Goal: Task Accomplishment & Management: Use online tool/utility

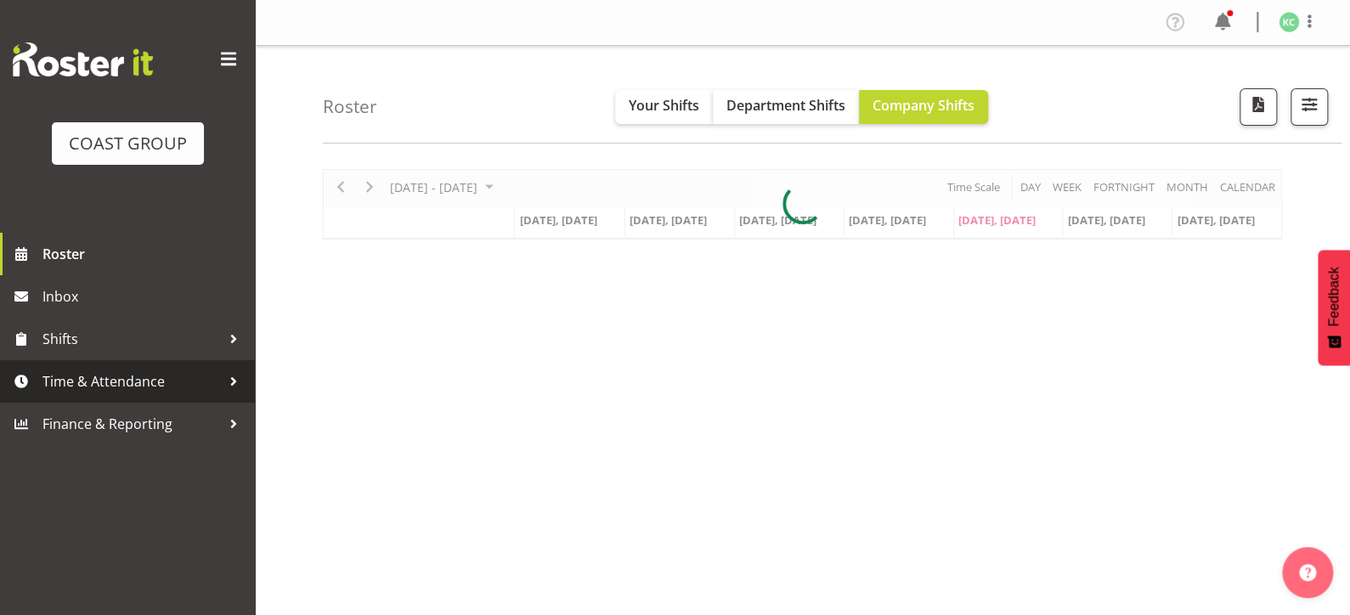
click at [133, 386] on span "Time & Attendance" at bounding box center [131, 381] width 178 height 25
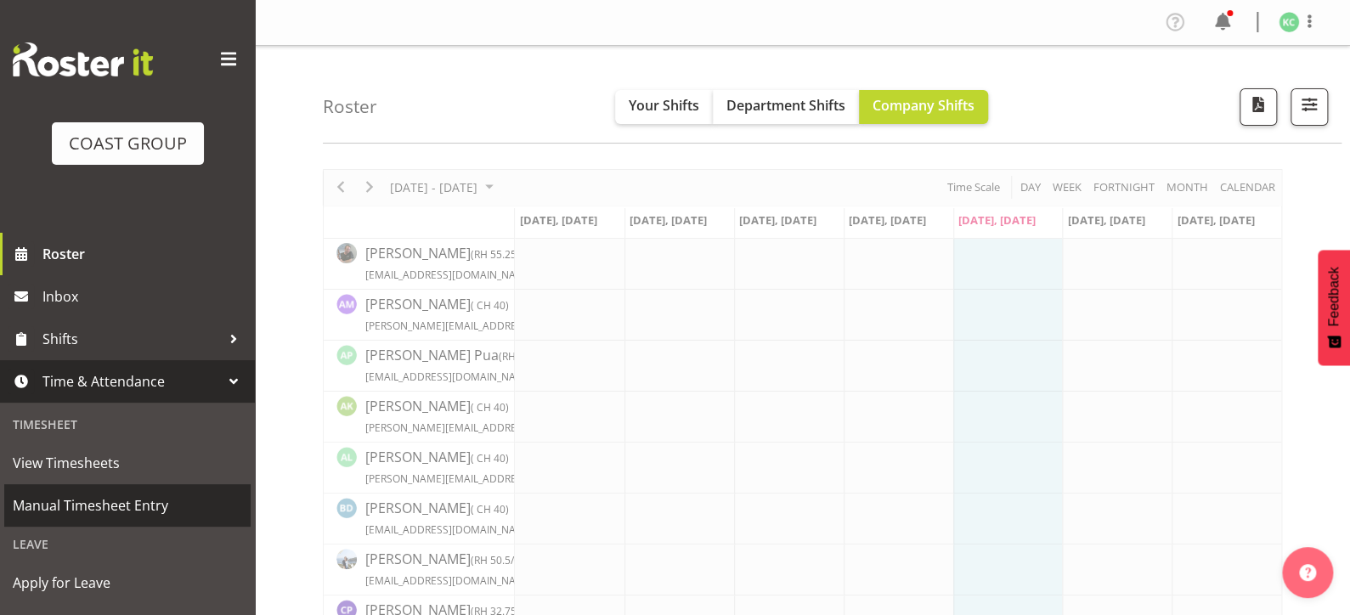
click at [127, 501] on span "Manual Timesheet Entry" at bounding box center [127, 505] width 229 height 25
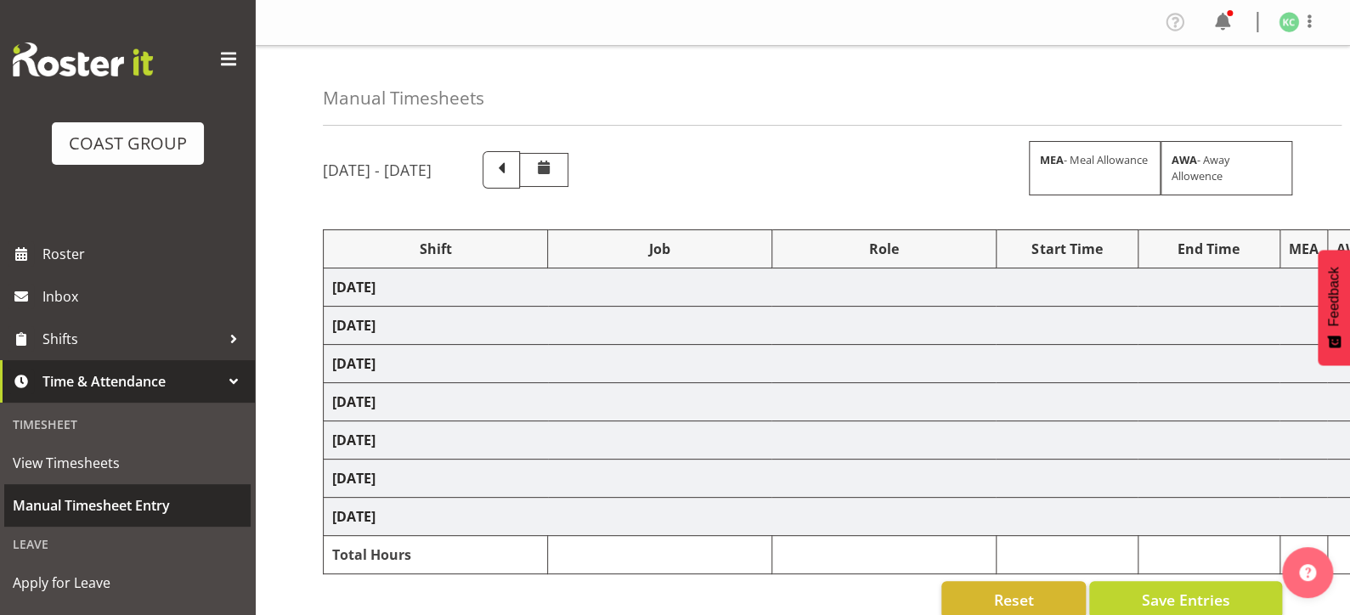
select select "16481"
select select "1881"
select select "16481"
select select "1881"
select select "16481"
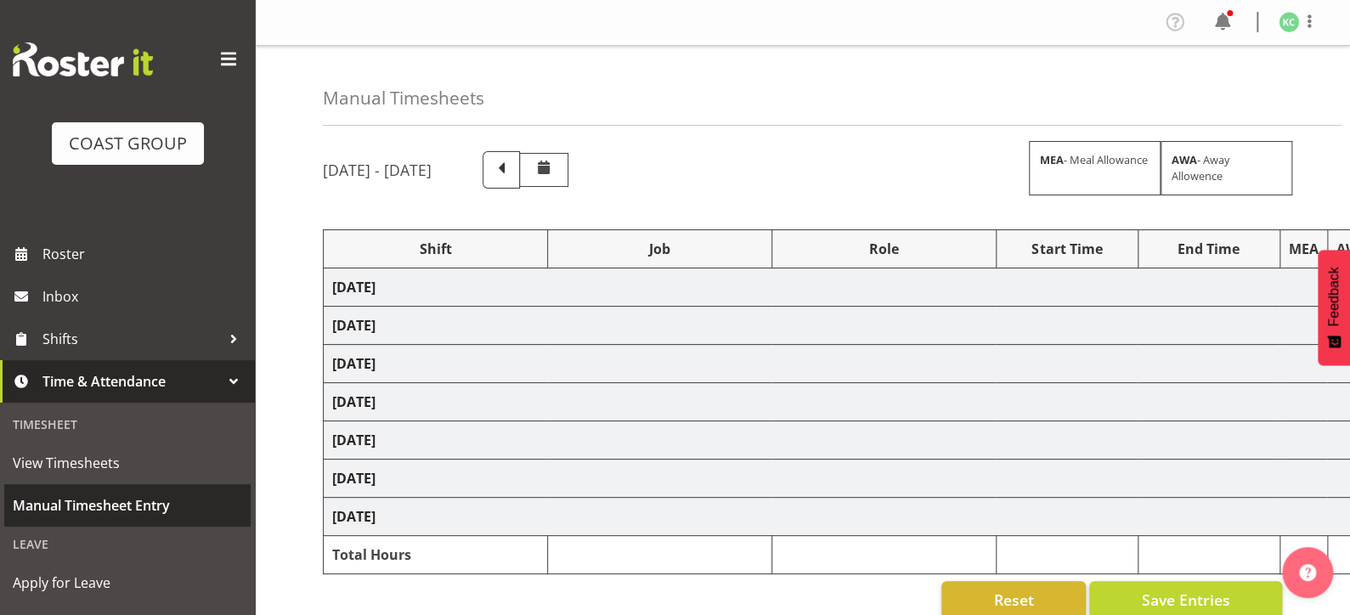
select select "1881"
select select "16481"
select select "1881"
select select "16481"
select select "1881"
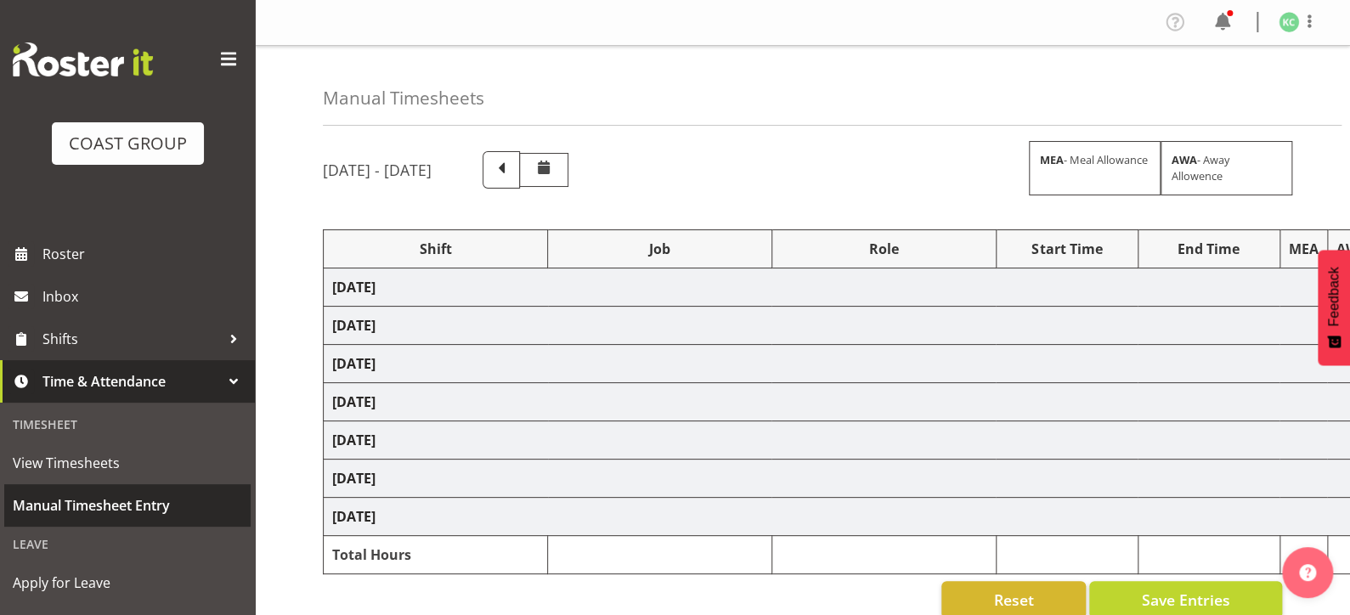
select select "16481"
select select "1881"
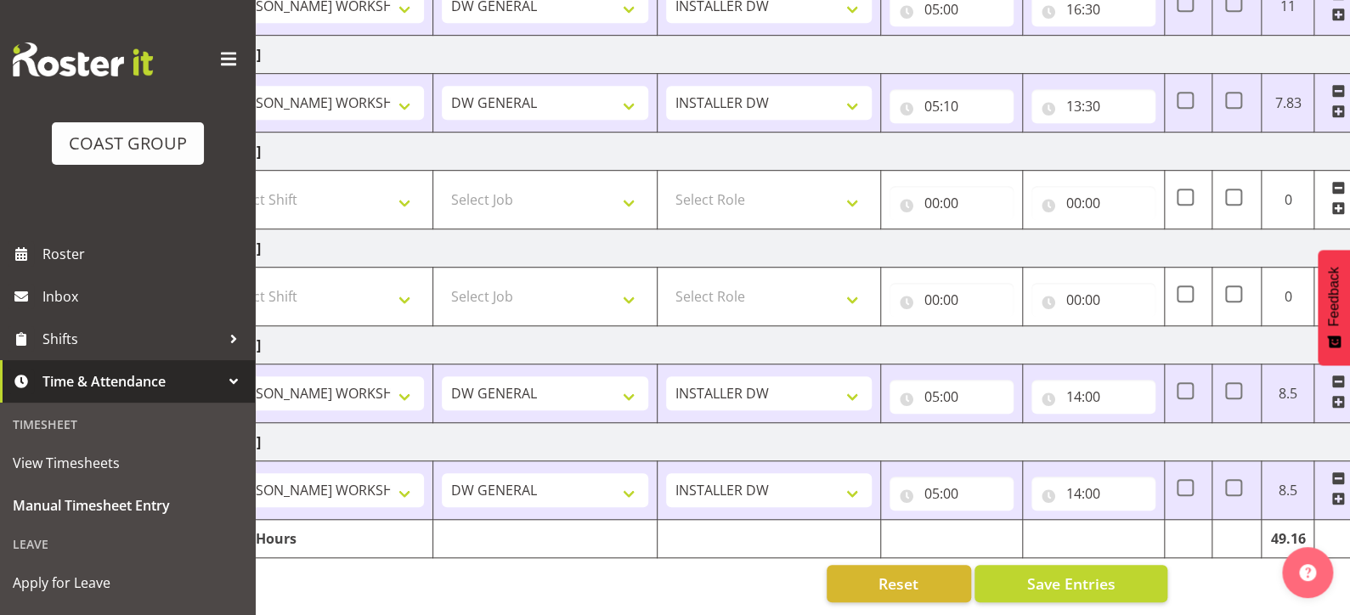
scroll to position [0, 124]
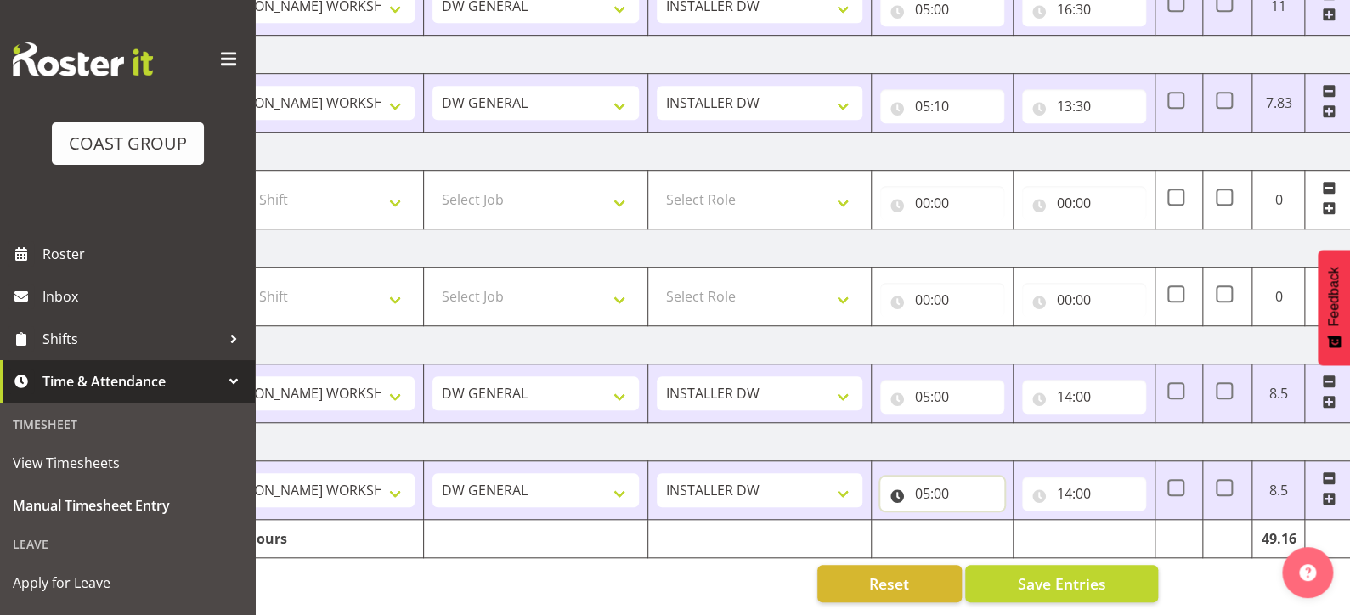
click at [941, 477] on input "05:00" at bounding box center [942, 494] width 124 height 34
click at [1038, 523] on select "00 01 02 03 04 05 06 07 08 09 10 11 12 13 14 15 16 17 18 19 20 21 22 23 24 25 2…" at bounding box center [1040, 538] width 38 height 34
select select "10"
click at [1021, 521] on select "00 01 02 03 04 05 06 07 08 09 10 11 12 13 14 15 16 17 18 19 20 21 22 23 24 25 2…" at bounding box center [1040, 538] width 38 height 34
type input "05:10"
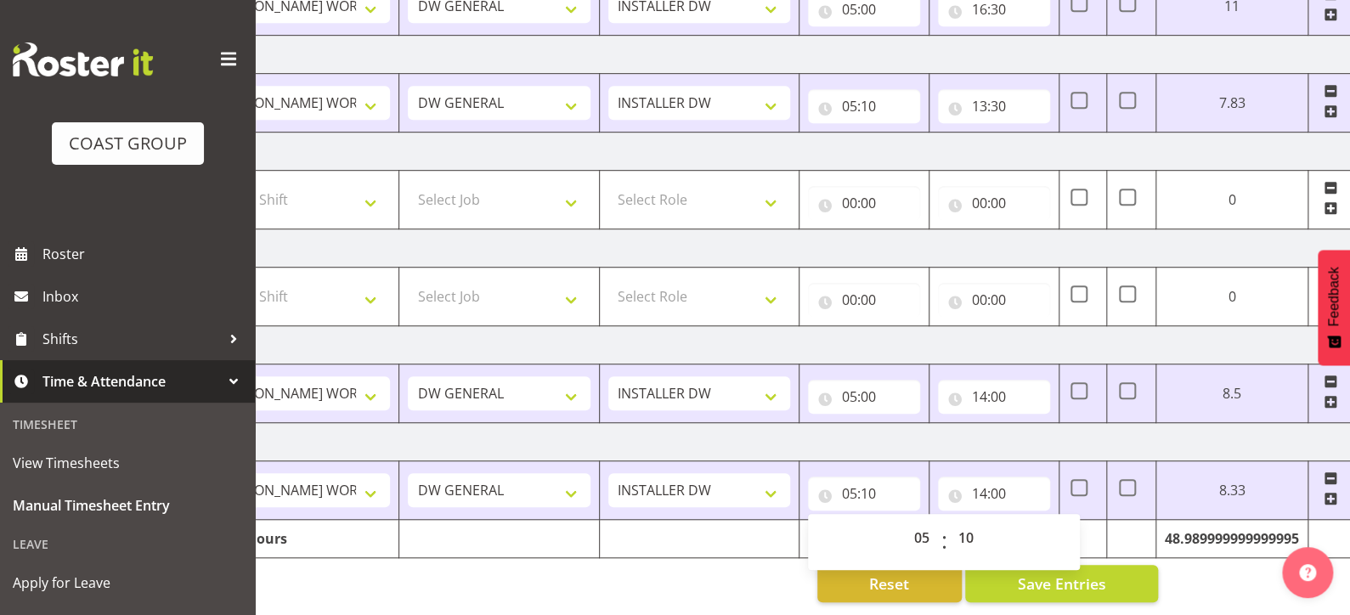
click at [737, 565] on div "Reset Save Entries" at bounding box center [678, 583] width 959 height 37
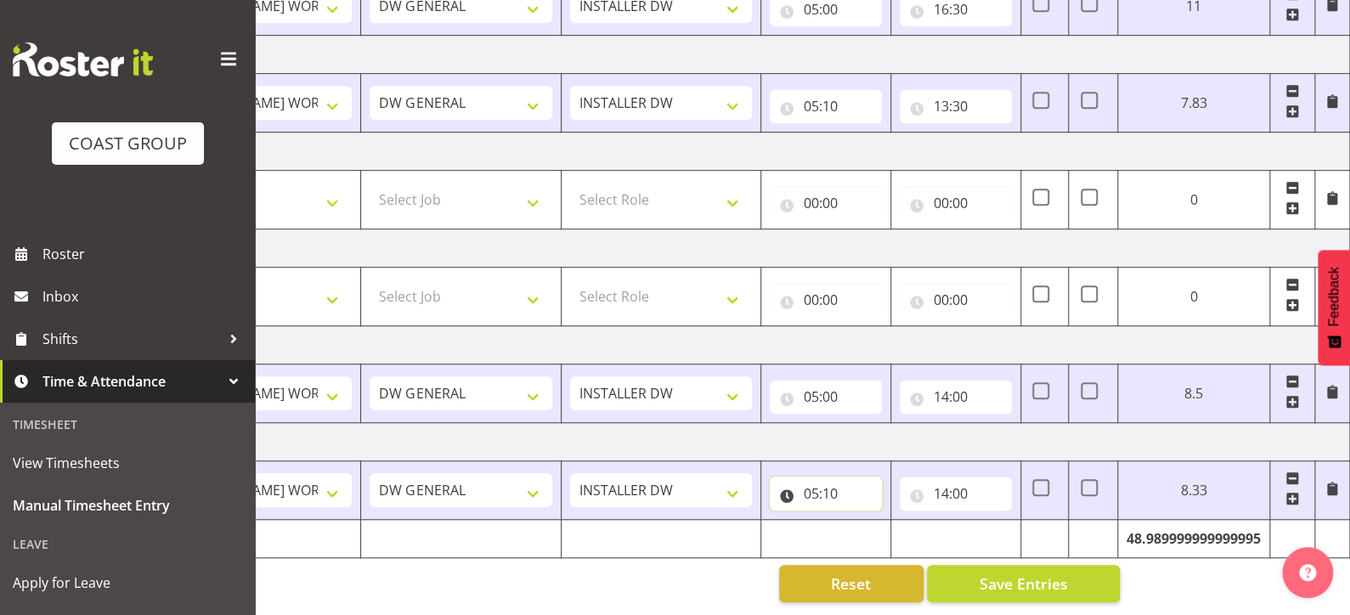
click at [835, 479] on input "05:10" at bounding box center [826, 494] width 112 height 34
click at [928, 522] on select "00 01 02 03 04 05 06 07 08 09 10 11 12 13 14 15 16 17 18 19 20 21 22 23 24 25 2…" at bounding box center [930, 538] width 38 height 34
select select "0"
click at [949, 521] on select "00 01 02 03 04 05 06 07 08 09 10 11 12 13 14 15 16 17 18 19 20 21 22 23 24 25 2…" at bounding box center [930, 538] width 38 height 34
type input "05:00"
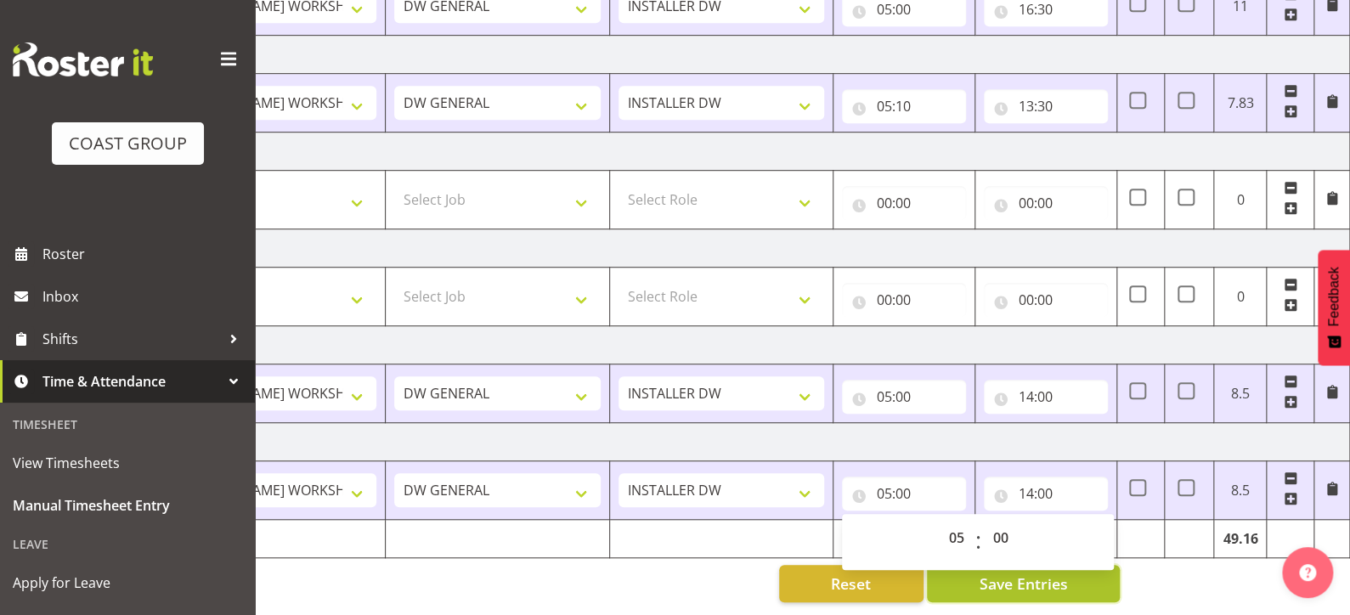
click at [984, 572] on span "Save Entries" at bounding box center [1022, 583] width 88 height 22
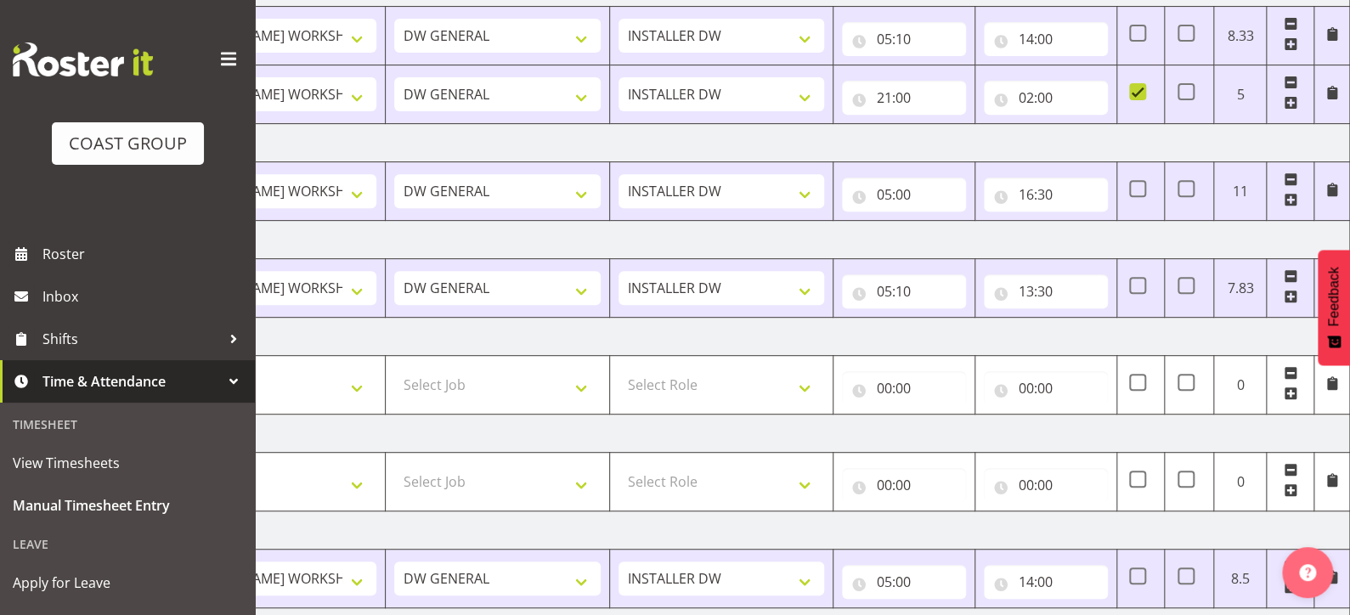
scroll to position [325, 0]
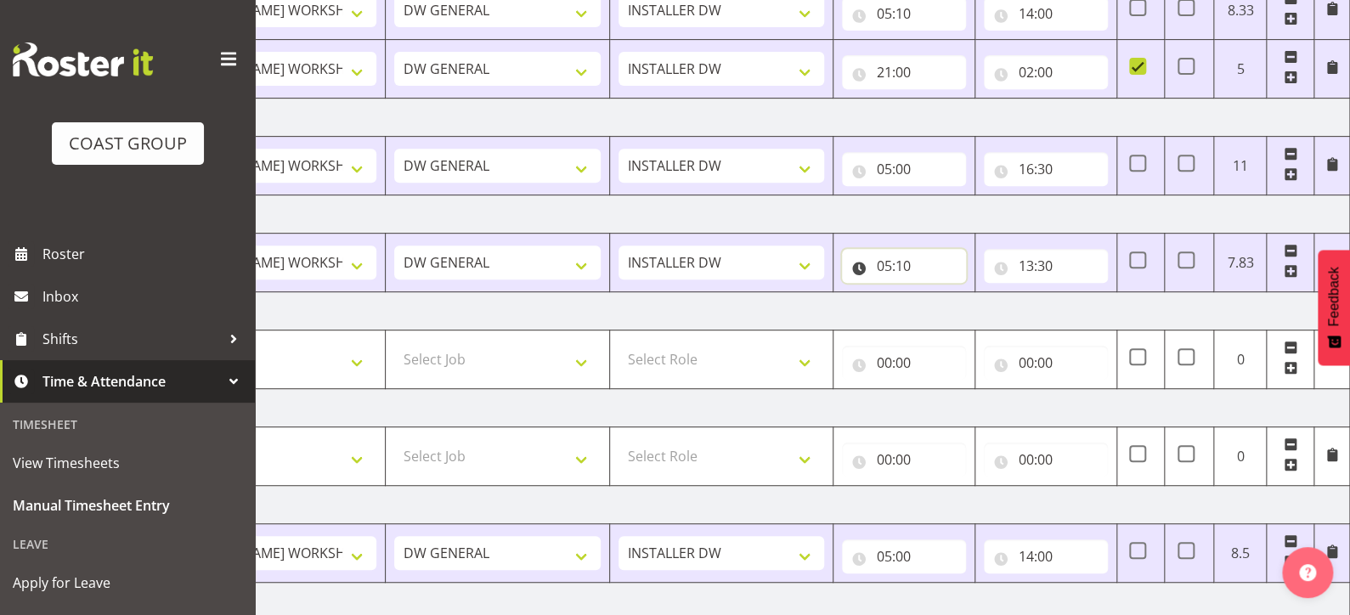
click at [904, 267] on input "05:10" at bounding box center [904, 266] width 124 height 34
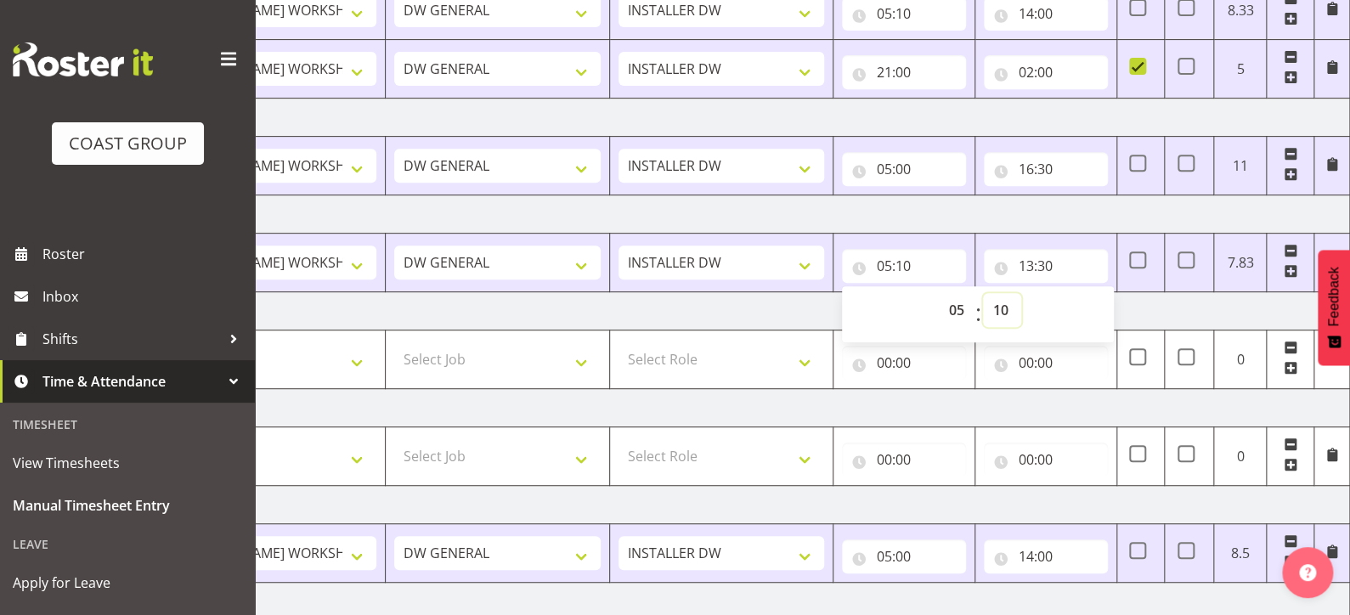
click at [998, 307] on select "00 01 02 03 04 05 06 07 08 09 10 11 12 13 14 15 16 17 18 19 20 21 22 23 24 25 2…" at bounding box center [1002, 310] width 38 height 34
click at [983, 293] on select "00 01 02 03 04 05 06 07 08 09 10 11 12 13 14 15 16 17 18 19 20 21 22 23 24 25 2…" at bounding box center [1002, 310] width 38 height 34
click at [965, 217] on td "[DATE]" at bounding box center [755, 214] width 1188 height 38
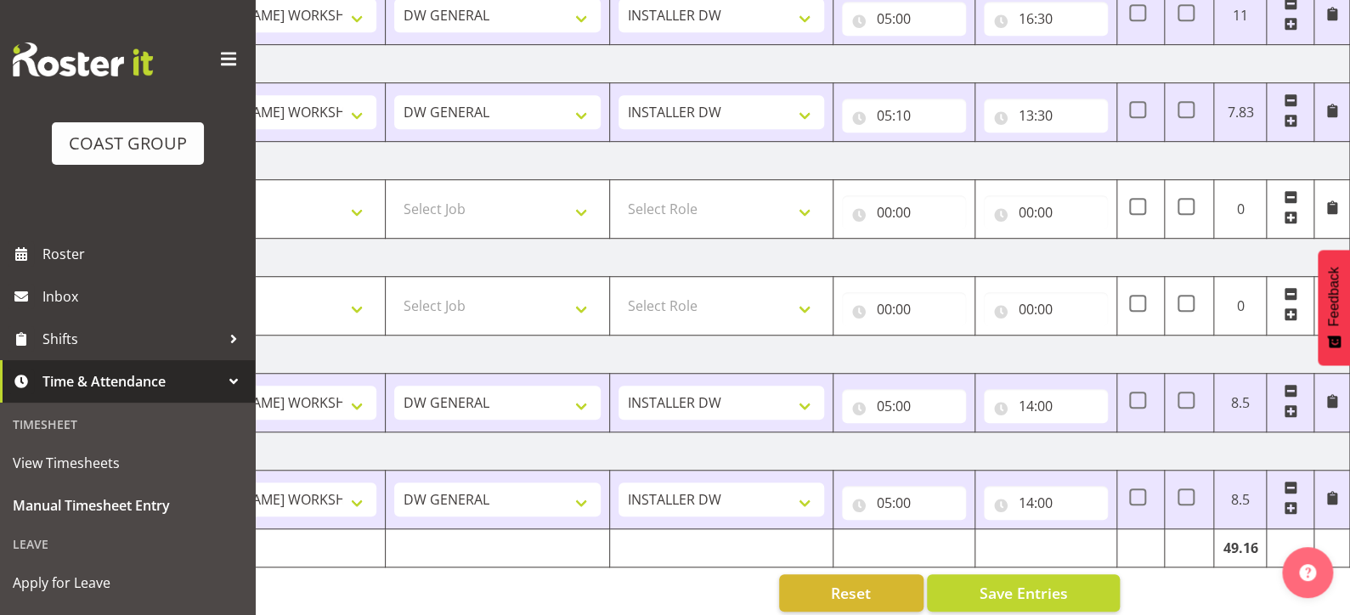
scroll to position [495, 0]
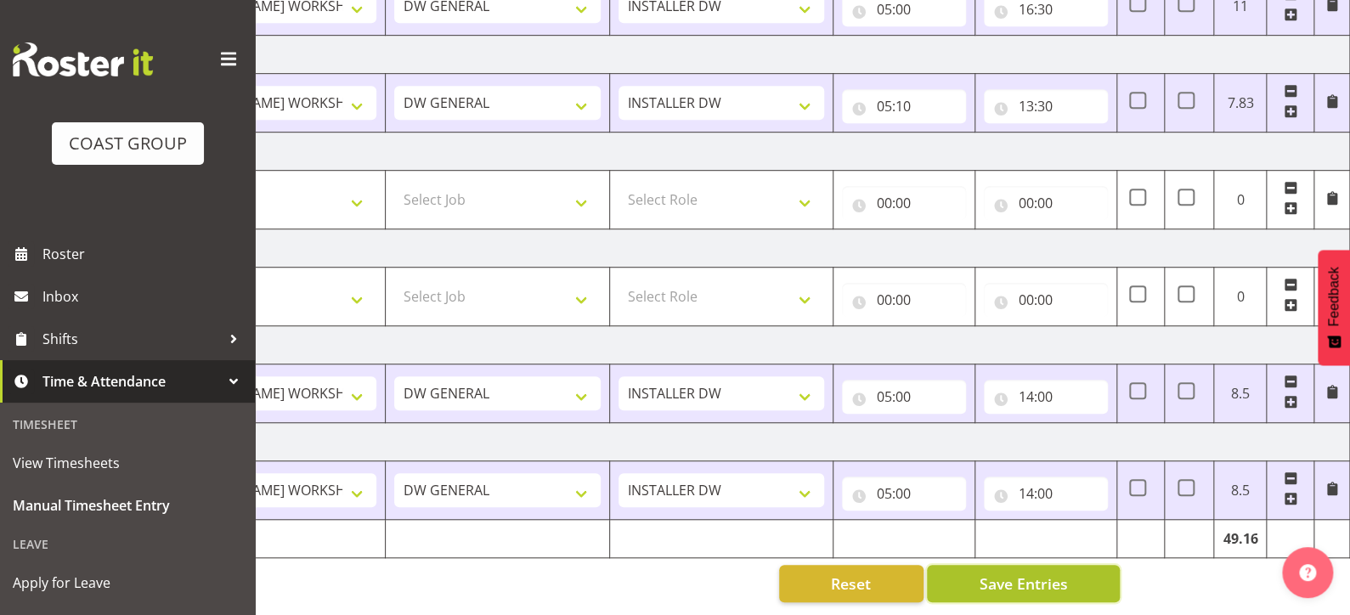
click at [999, 572] on span "Save Entries" at bounding box center [1022, 583] width 88 height 22
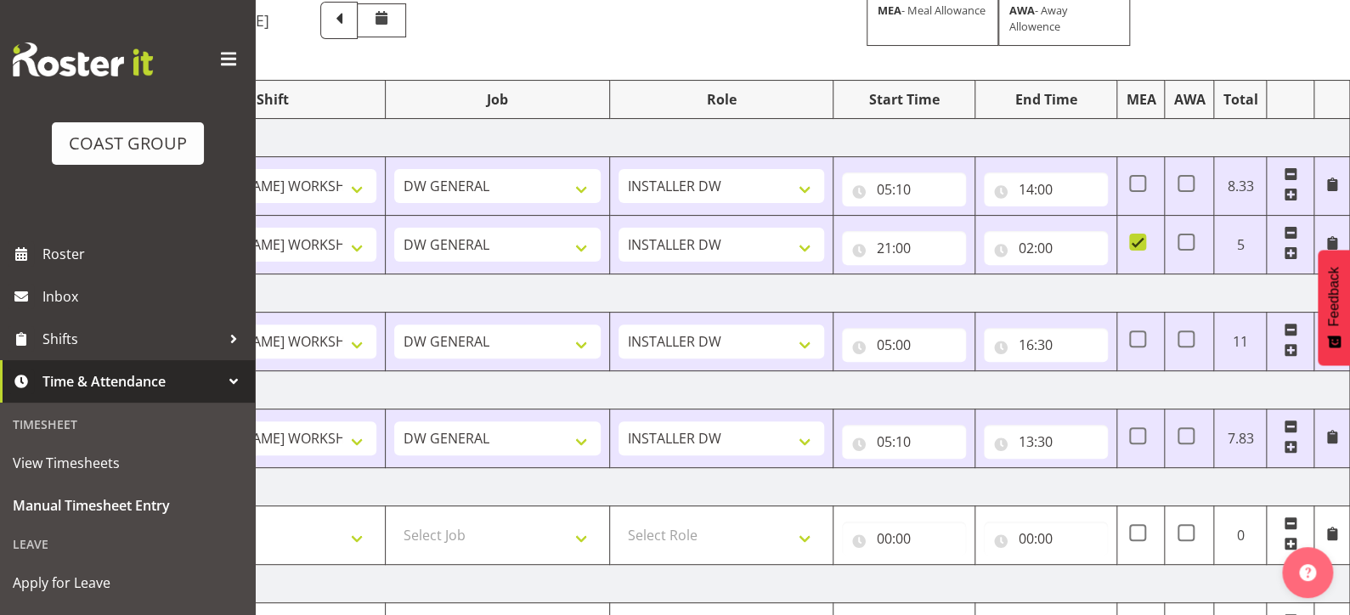
scroll to position [0, 0]
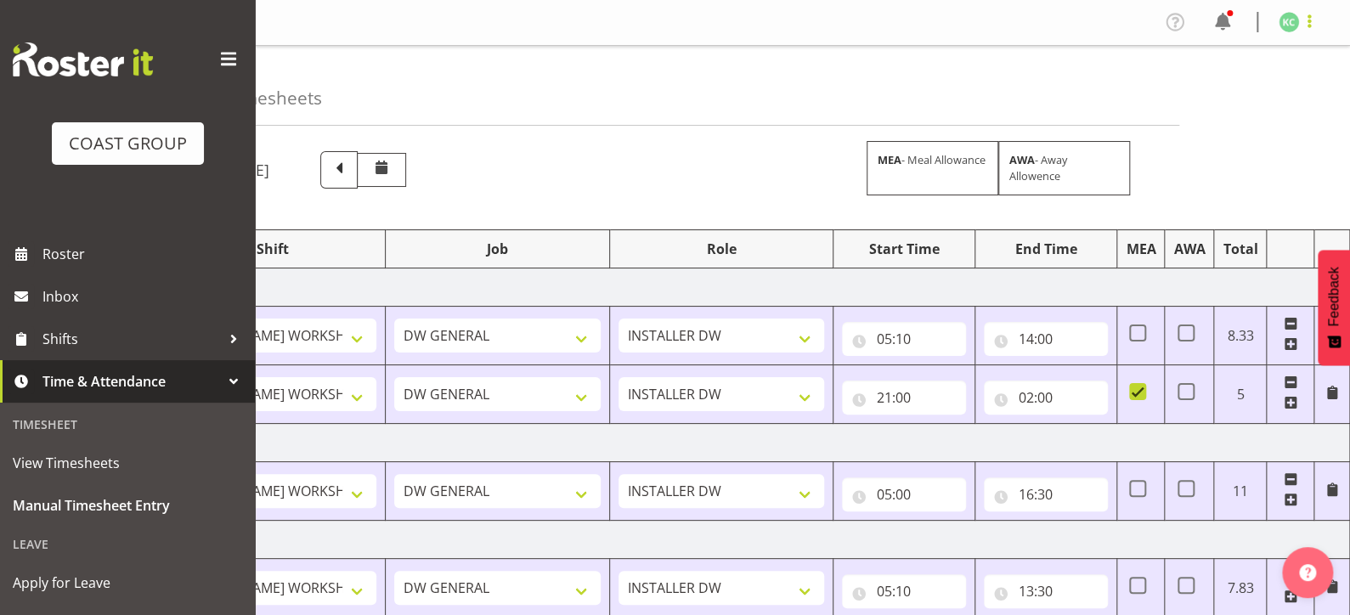
click at [1304, 18] on span at bounding box center [1309, 21] width 20 height 20
click at [1215, 84] on link "Log Out" at bounding box center [1237, 89] width 163 height 31
